Goal: Transaction & Acquisition: Purchase product/service

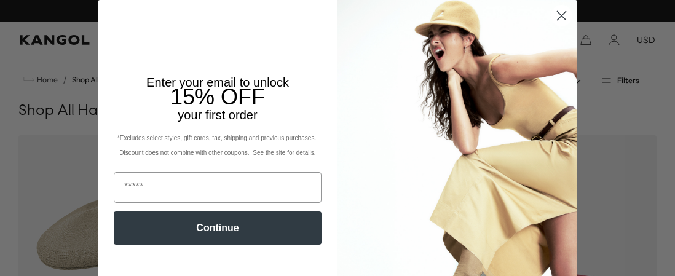
click at [552, 18] on circle "Close dialog" at bounding box center [562, 16] width 20 height 20
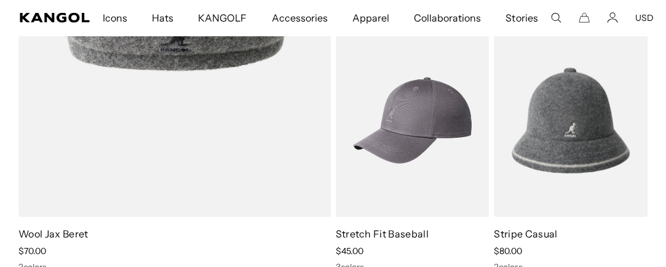
drag, startPoint x: 370, startPoint y: 100, endPoint x: 362, endPoint y: 108, distance: 10.9
click at [348, 6] on div "5 colors" at bounding box center [413, -1] width 154 height 11
click at [349, 6] on div "5 colors" at bounding box center [413, -1] width 154 height 11
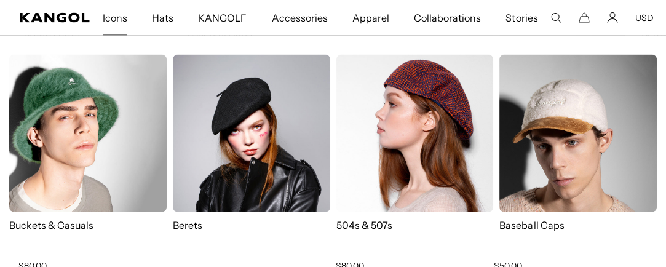
scroll to position [0, 313]
